Goal: Complete application form: Complete application form

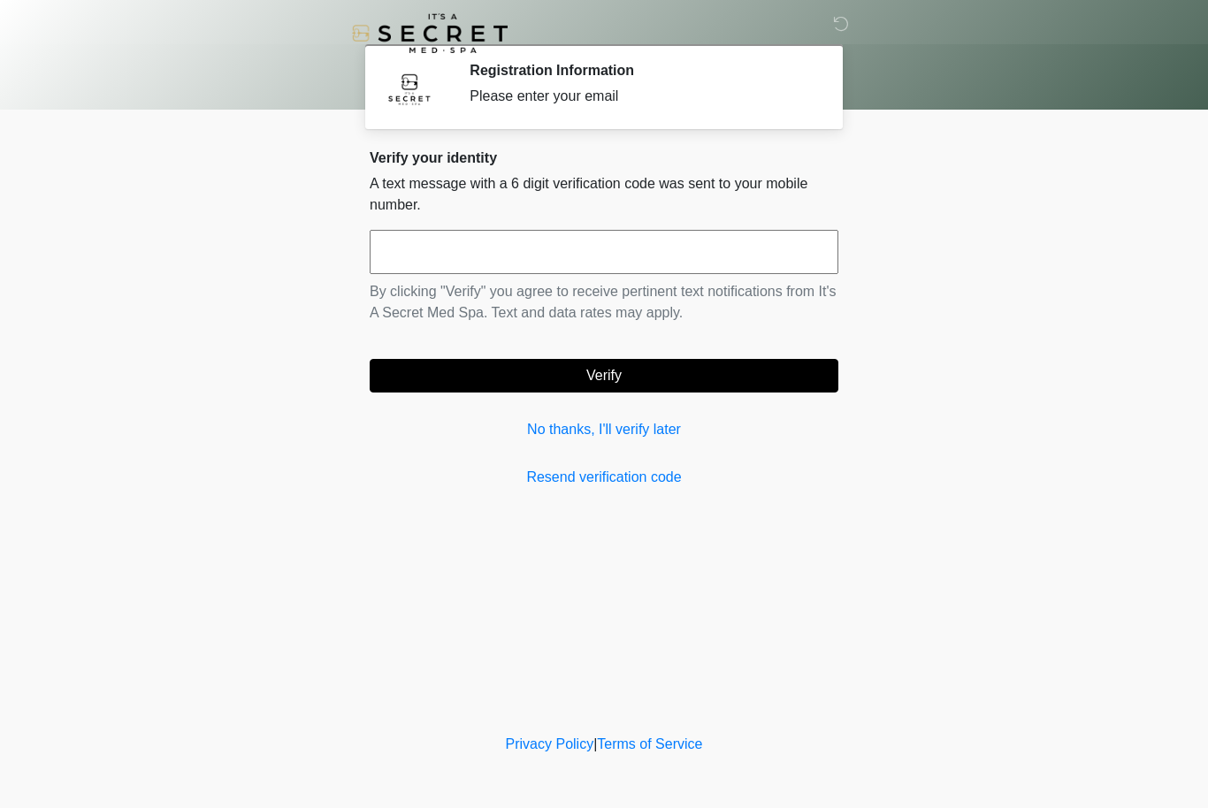
scroll to position [1, 0]
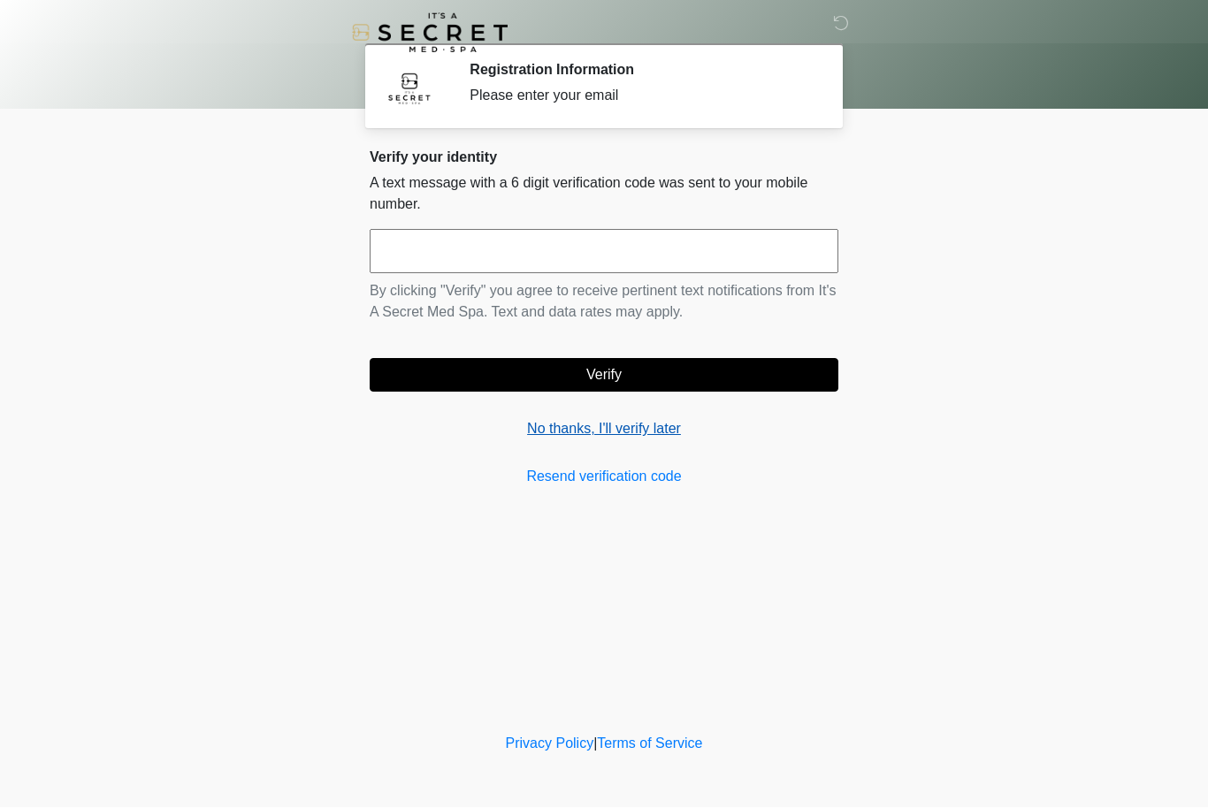
click at [627, 436] on link "No thanks, I'll verify later" at bounding box center [604, 429] width 469 height 21
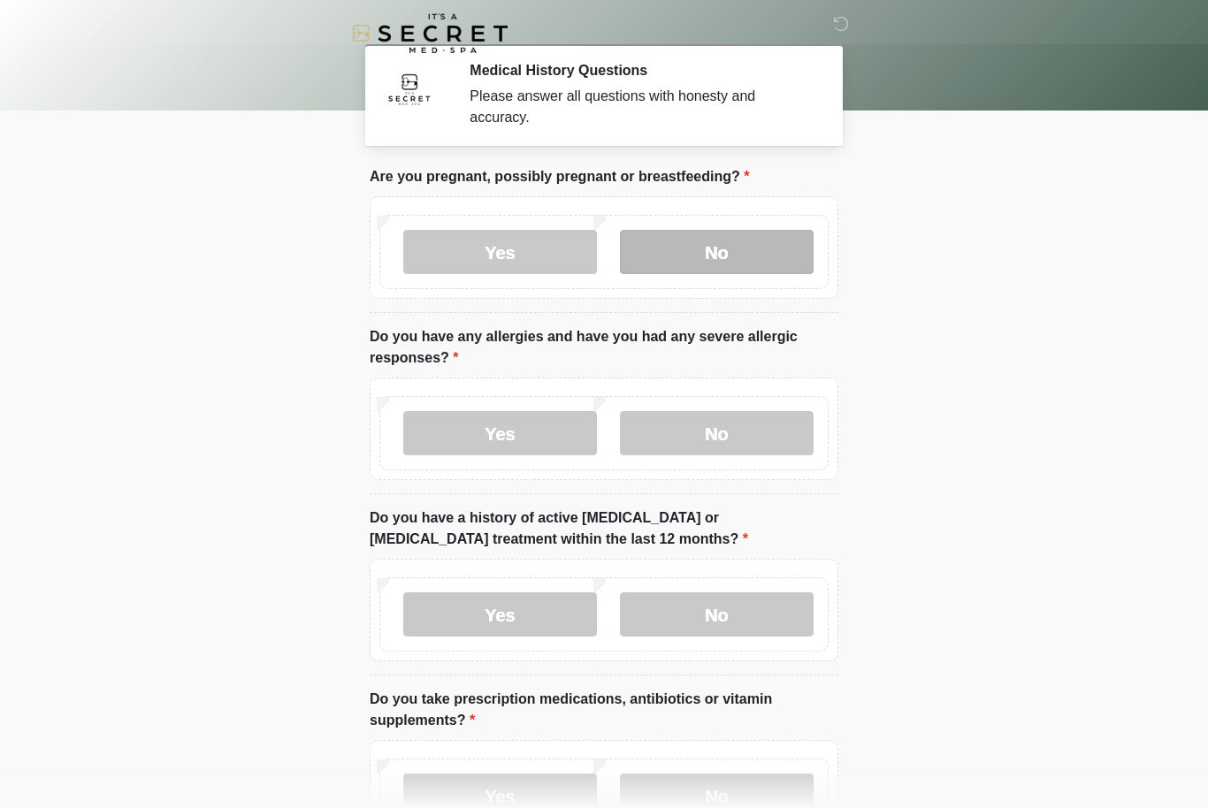
click at [726, 252] on label "No" at bounding box center [717, 252] width 194 height 44
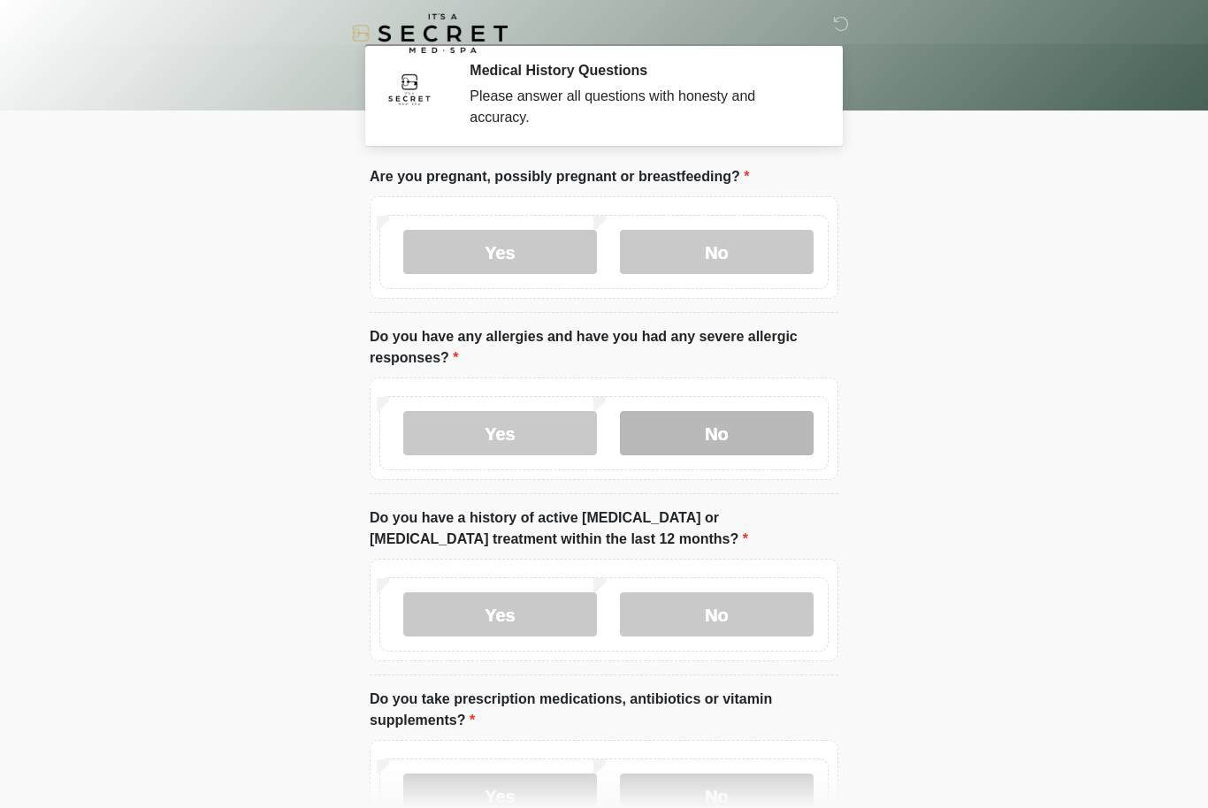
click at [722, 446] on label "No" at bounding box center [717, 433] width 194 height 44
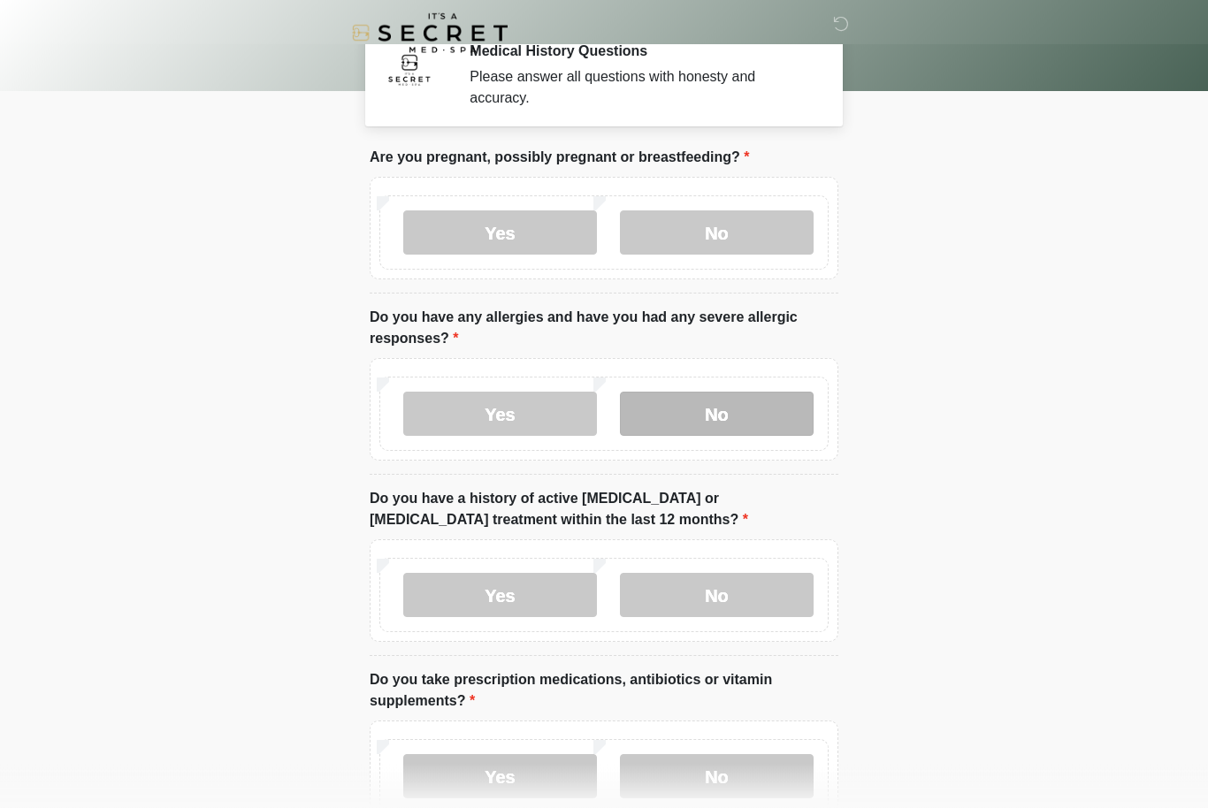
scroll to position [19, 0]
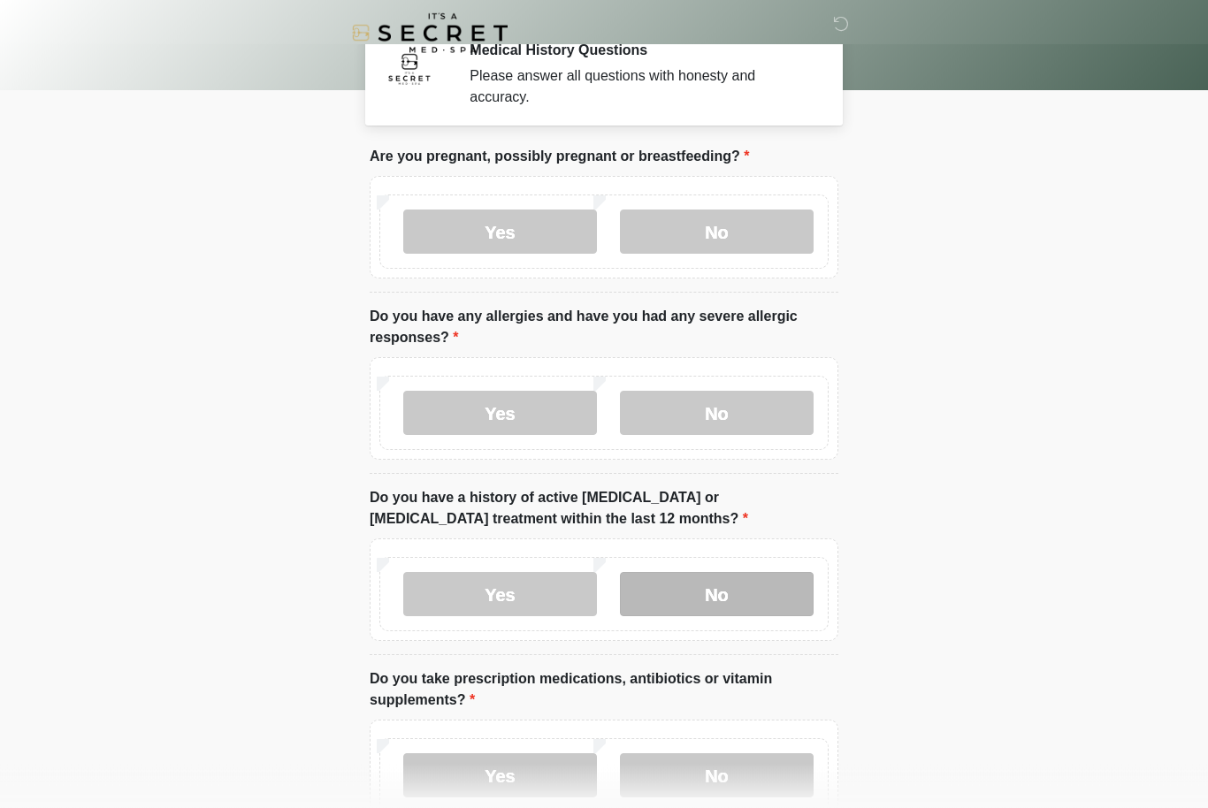
click at [738, 608] on label "No" at bounding box center [717, 595] width 194 height 44
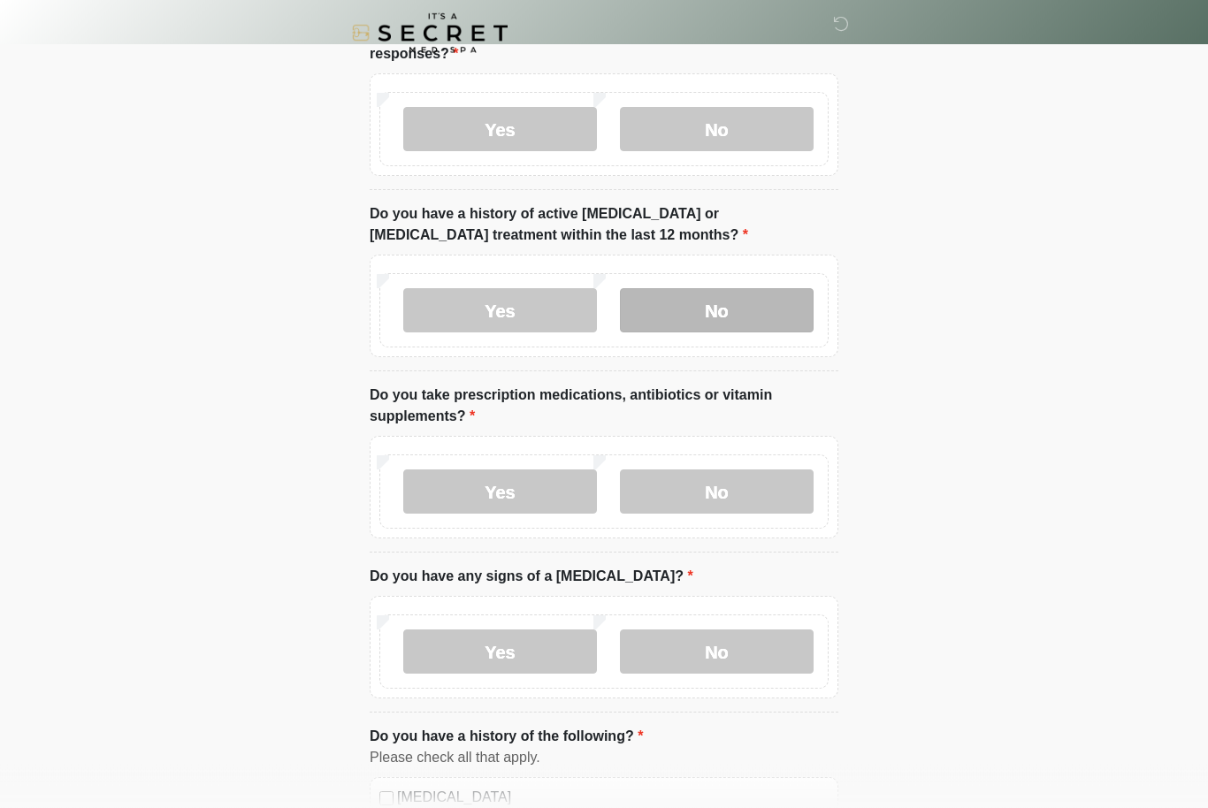
scroll to position [308, 0]
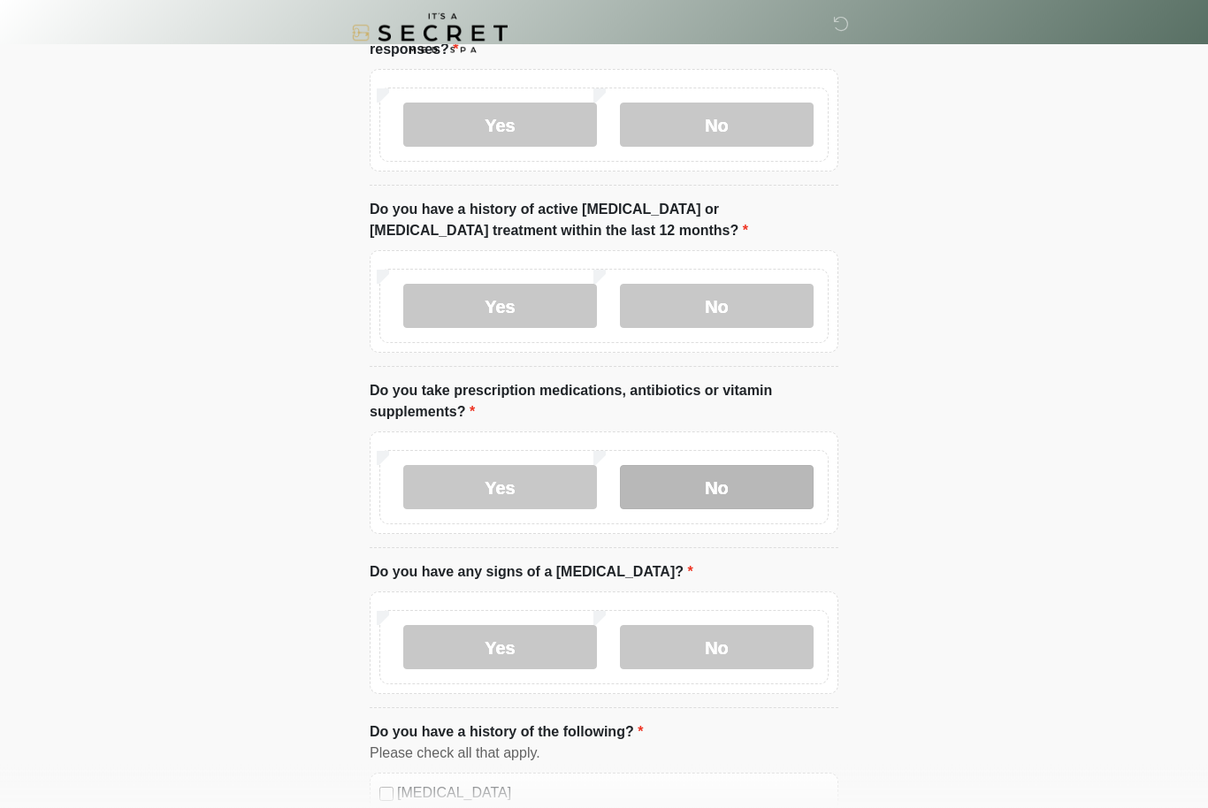
click at [748, 492] on label "No" at bounding box center [717, 488] width 194 height 44
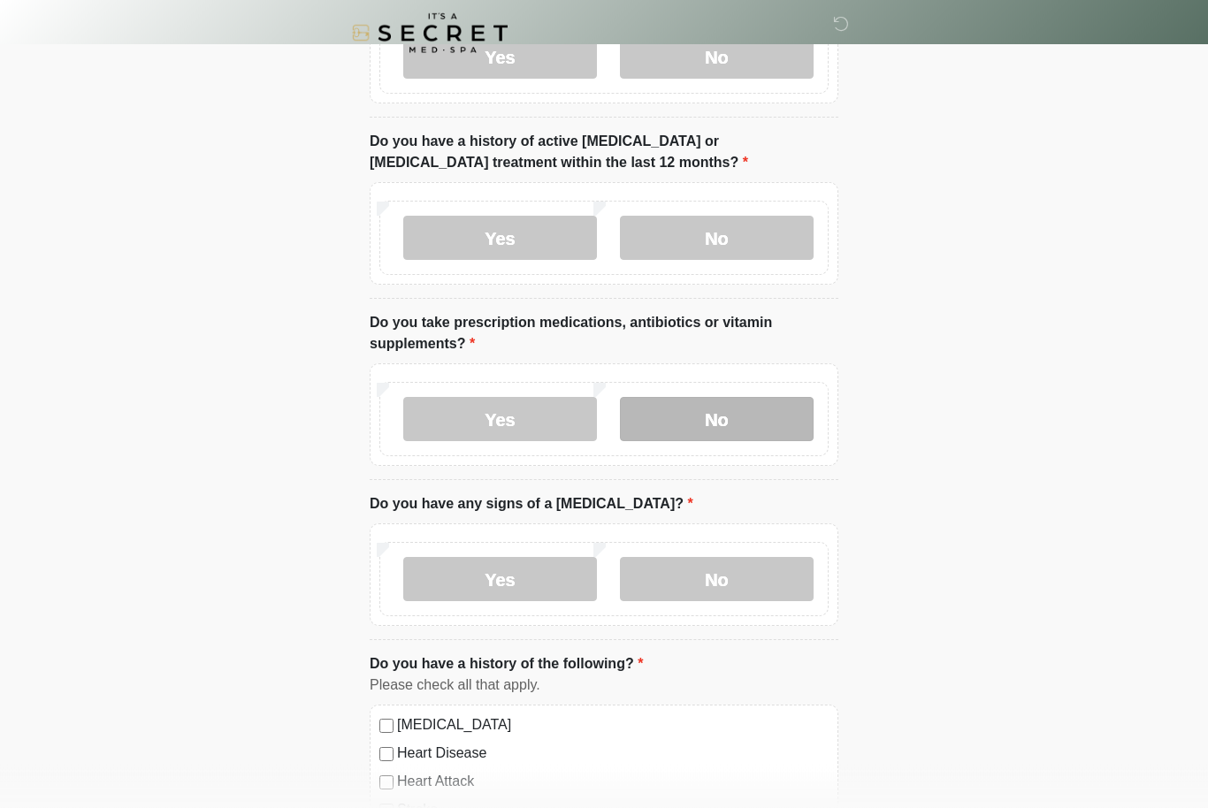
scroll to position [377, 0]
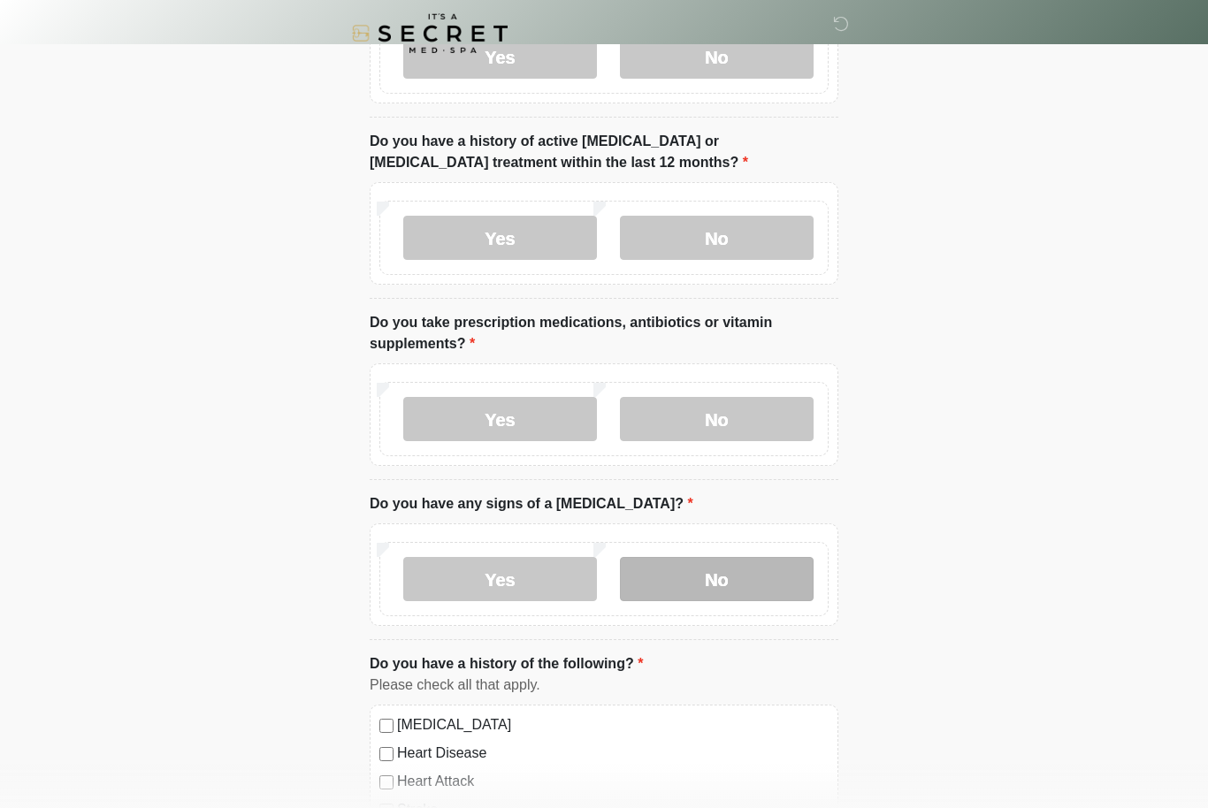
click at [749, 587] on label "No" at bounding box center [717, 579] width 194 height 44
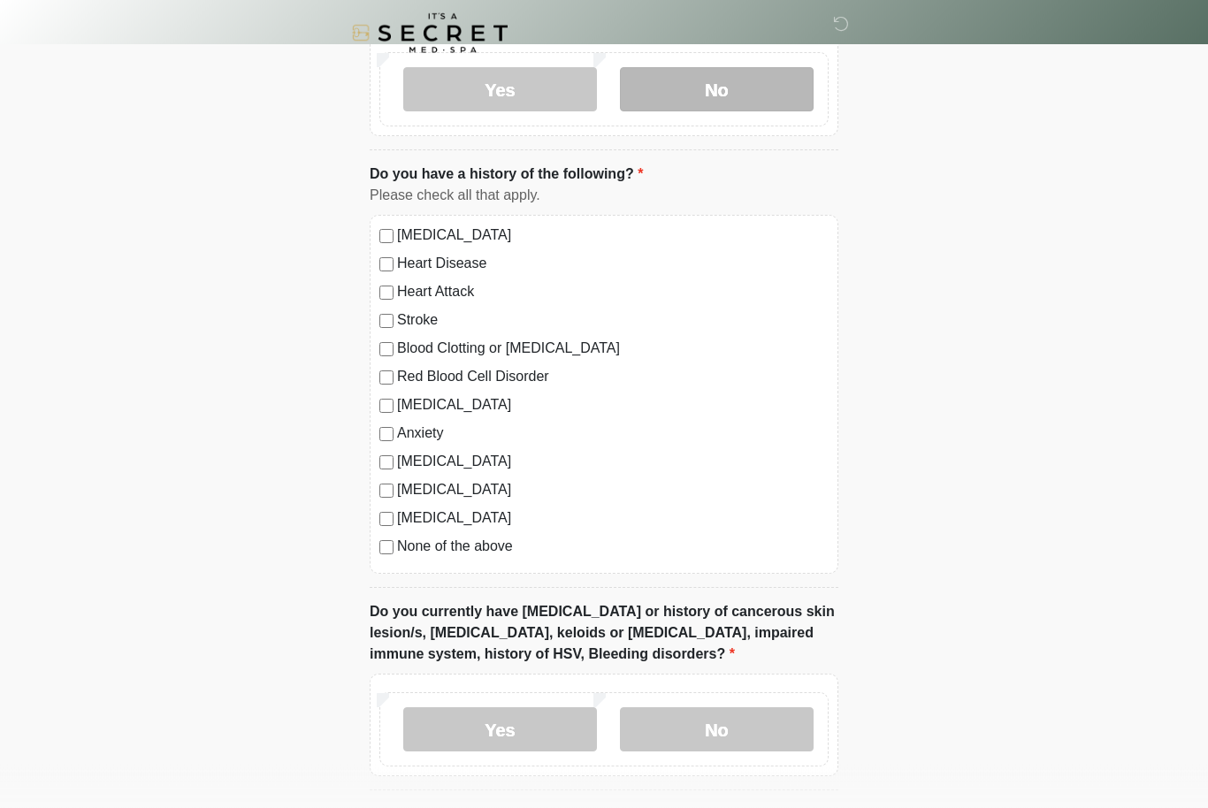
scroll to position [882, 0]
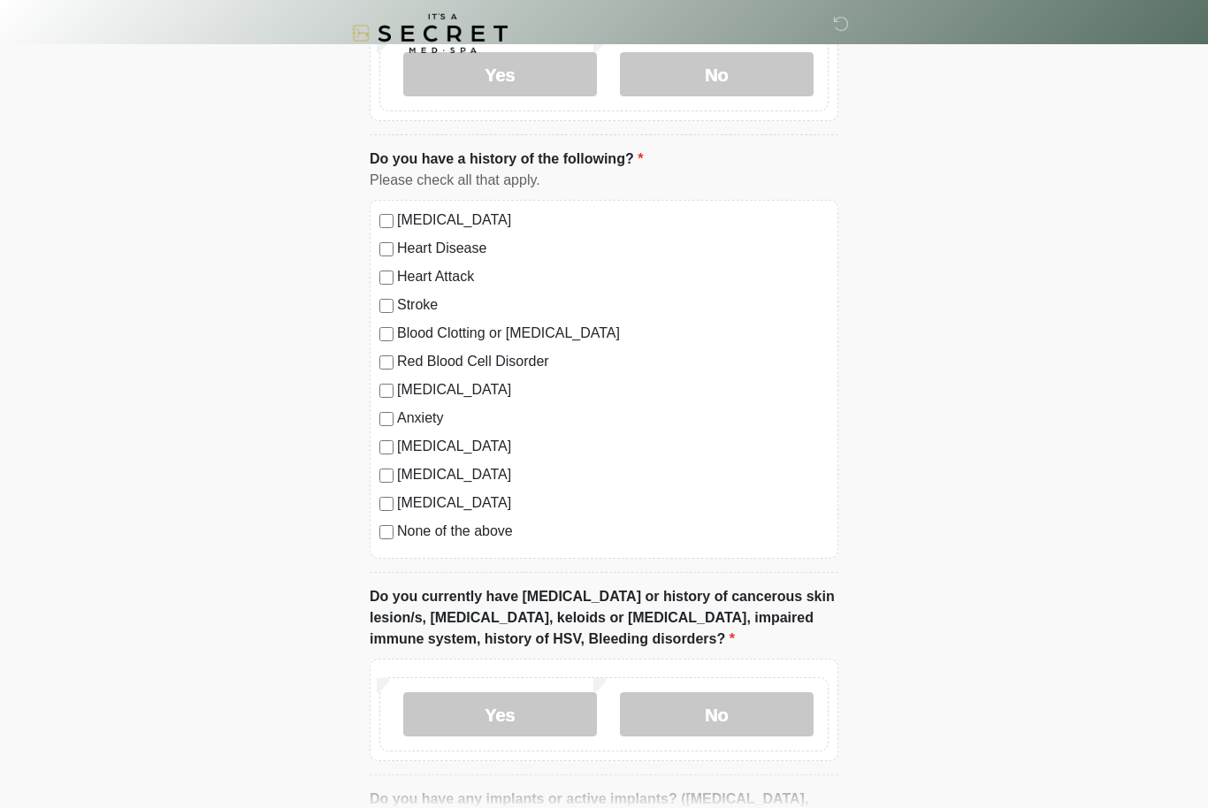
click at [381, 540] on div "[MEDICAL_DATA] Heart Disease Heart Attack Stroke Blood Clotting or [MEDICAL_DAT…" at bounding box center [604, 379] width 469 height 359
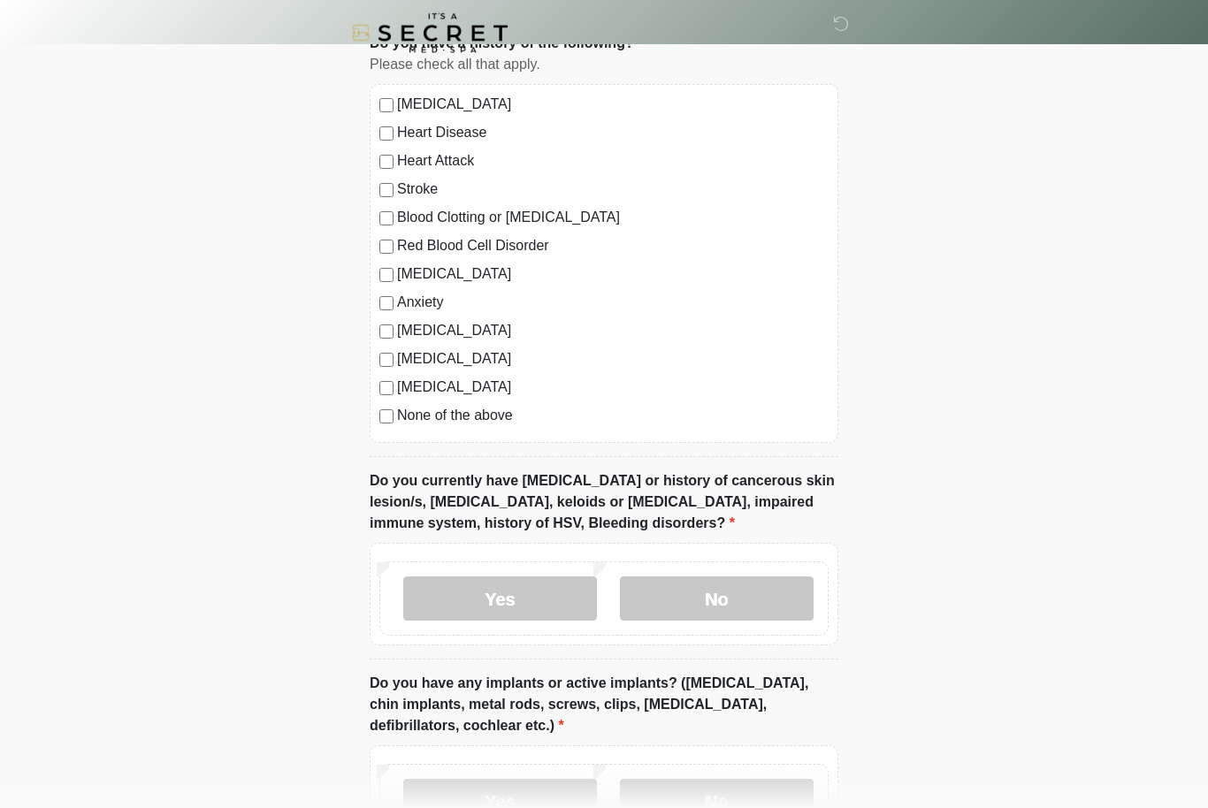
scroll to position [998, 0]
click at [767, 598] on label "No" at bounding box center [717, 599] width 194 height 44
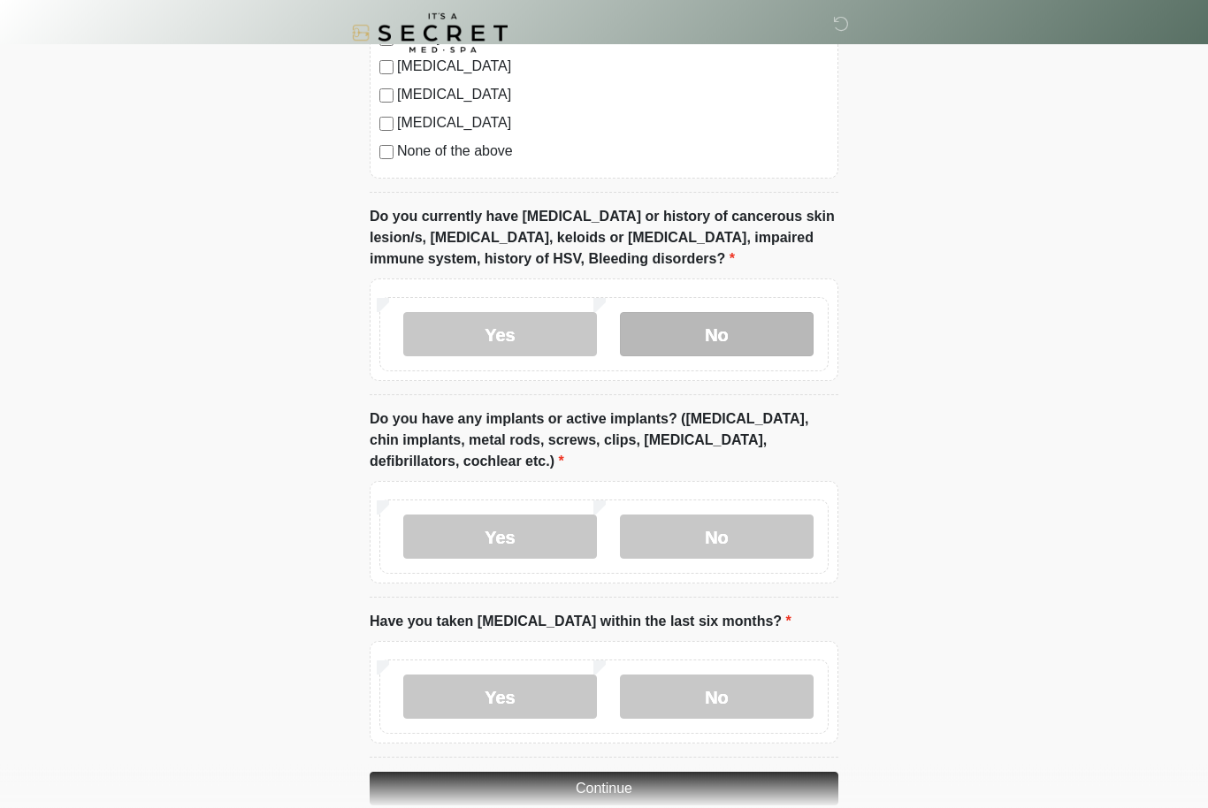
scroll to position [1262, 0]
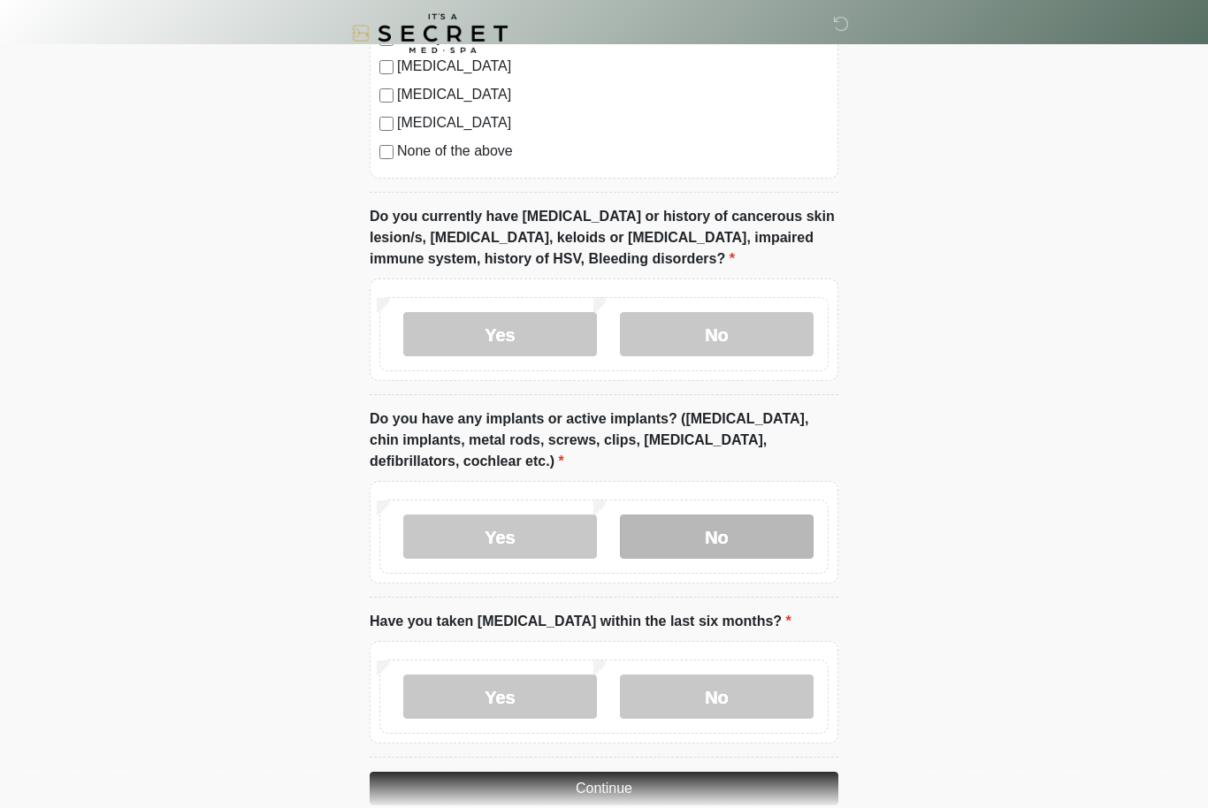
click at [774, 536] on label "No" at bounding box center [717, 537] width 194 height 44
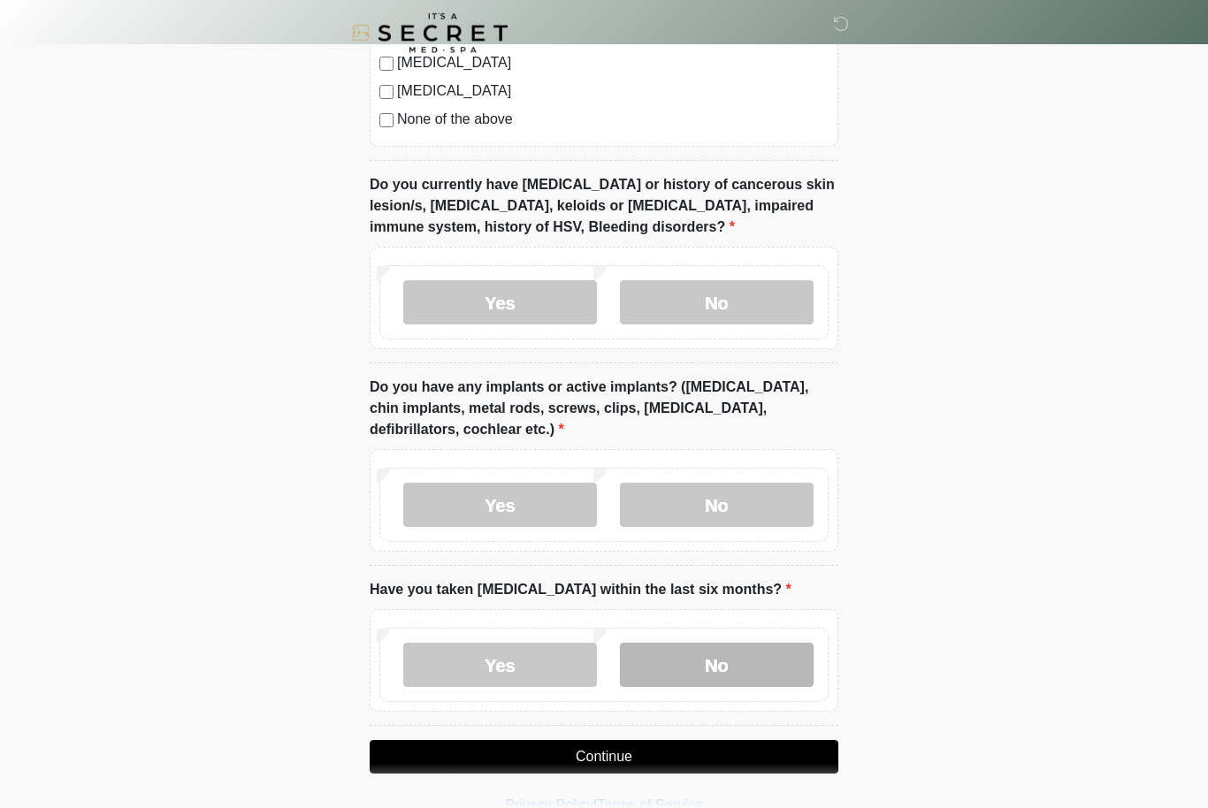
click at [760, 659] on label "No" at bounding box center [717, 666] width 194 height 44
click at [723, 759] on button "Continue" at bounding box center [604, 758] width 469 height 34
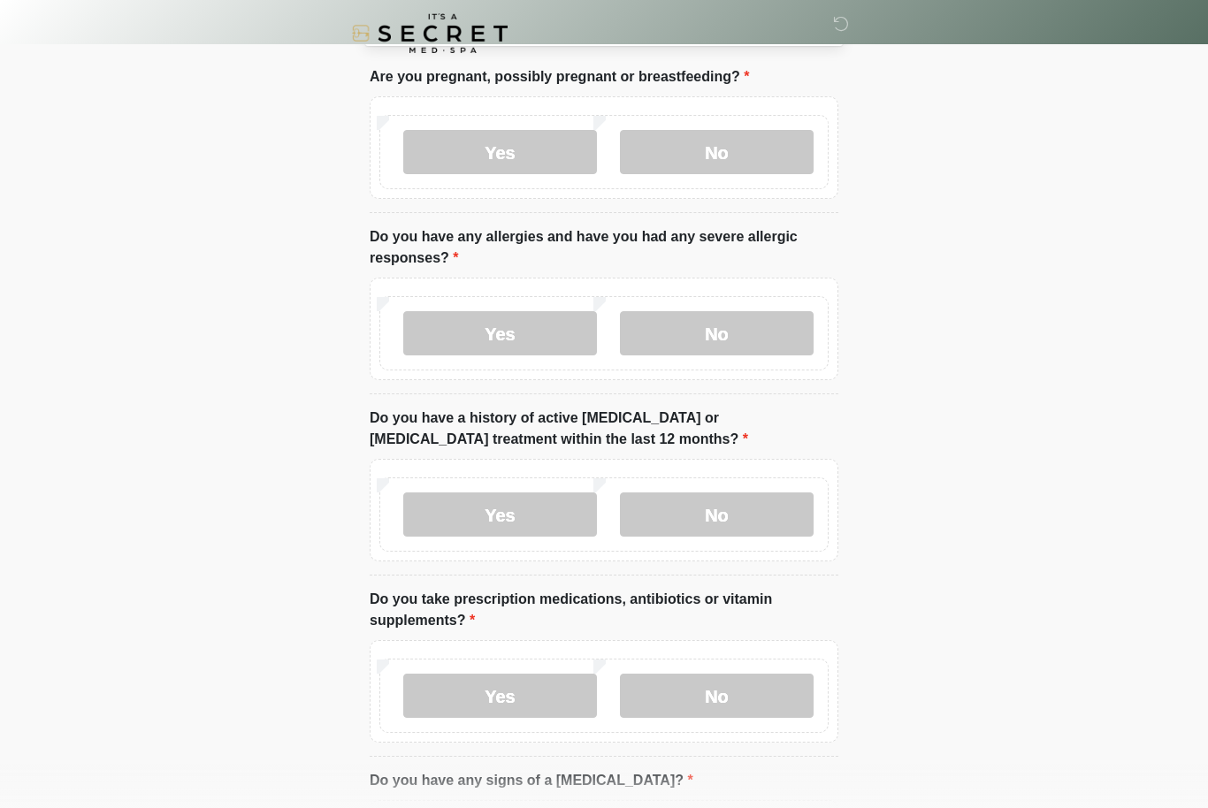
scroll to position [0, 0]
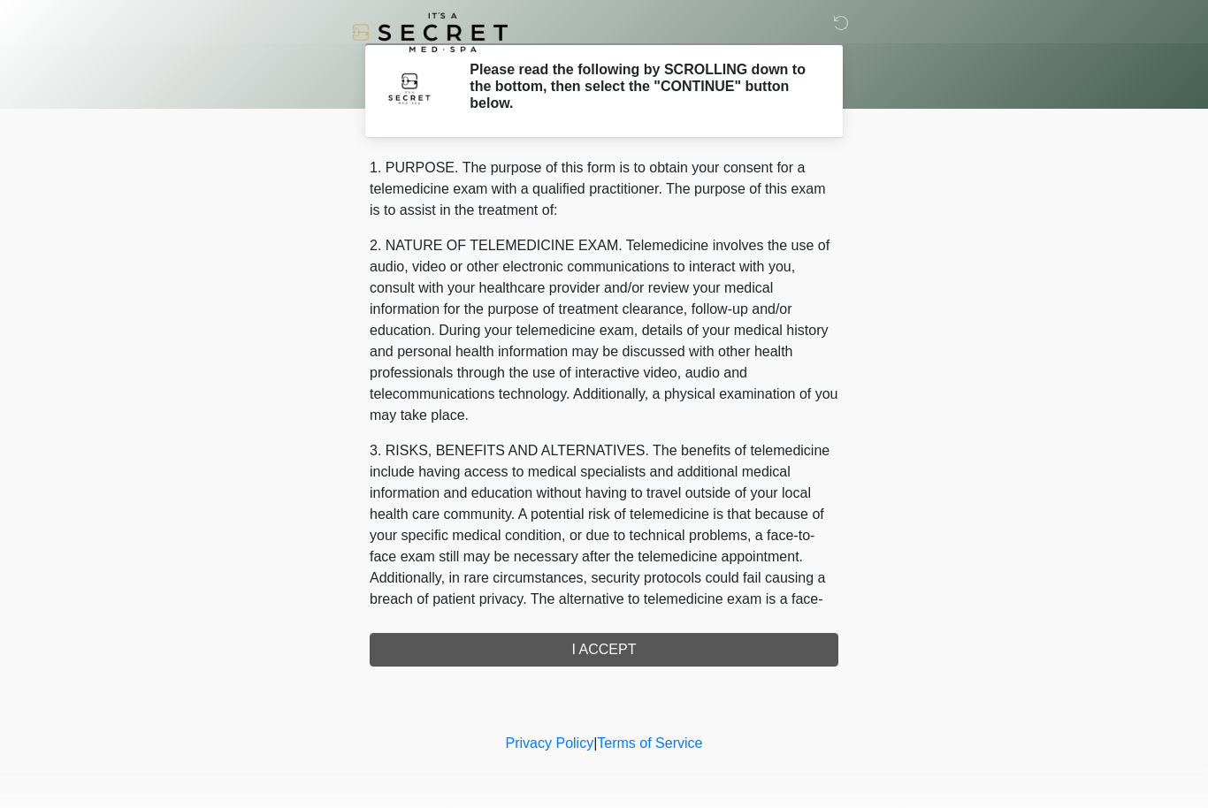
click at [695, 638] on div "1. PURPOSE. The purpose of this form is to obtain your consent for a telemedici…" at bounding box center [604, 412] width 469 height 509
click at [630, 647] on div "1. PURPOSE. The purpose of this form is to obtain your consent for a telemedici…" at bounding box center [604, 412] width 469 height 509
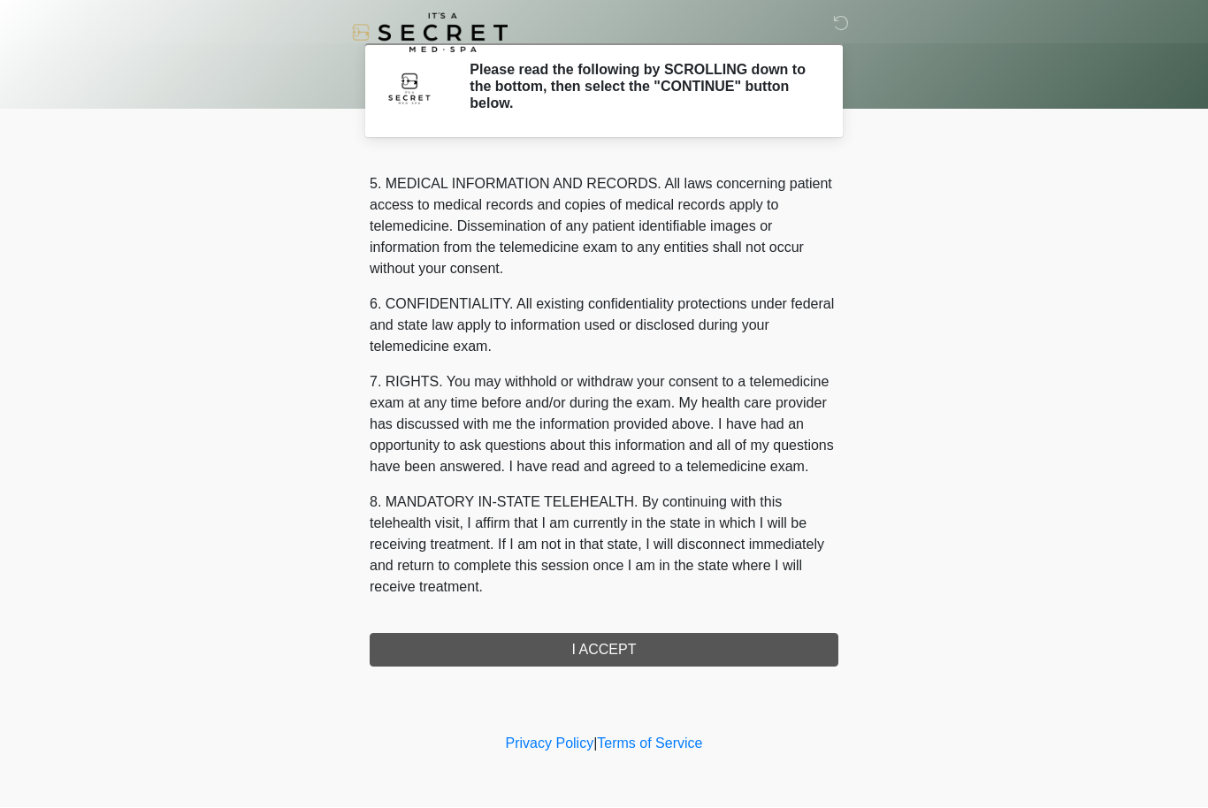
scroll to position [614, 0]
click at [617, 649] on button "I ACCEPT" at bounding box center [604, 651] width 469 height 34
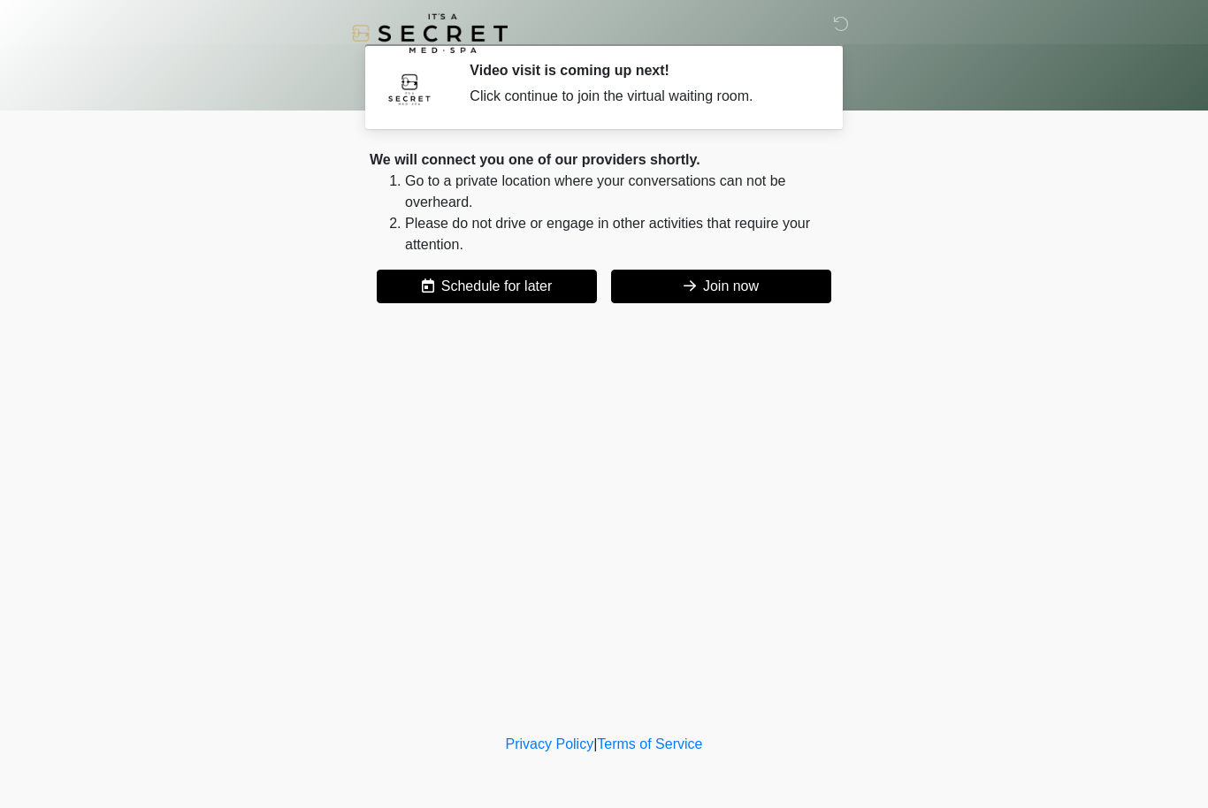
click at [749, 288] on button "Join now" at bounding box center [721, 287] width 220 height 34
